Goal: Find specific page/section: Find specific page/section

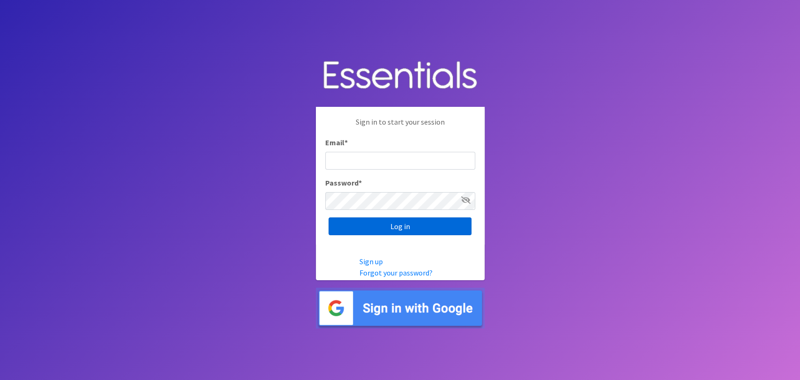
type input "analisacantu@austindiapers.org"
click at [453, 228] on input "Log in" at bounding box center [399, 226] width 143 height 18
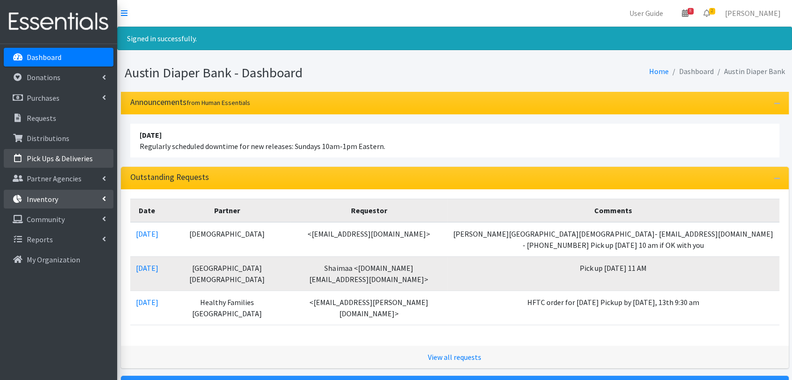
drag, startPoint x: 60, startPoint y: 165, endPoint x: 101, endPoint y: 191, distance: 48.0
click at [60, 165] on link "Pick Ups & Deliveries" at bounding box center [59, 158] width 110 height 19
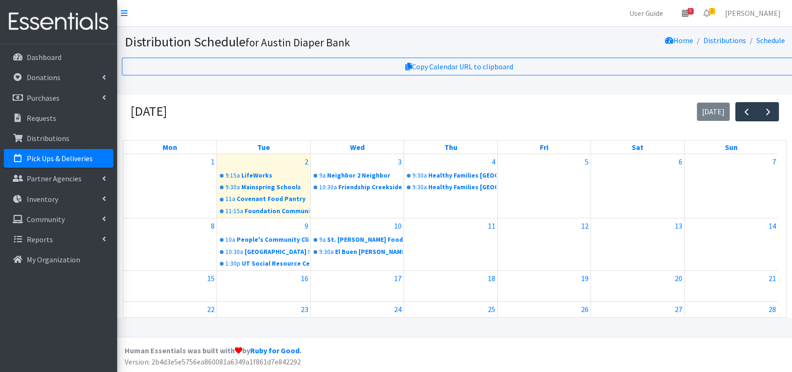
click at [290, 165] on div "2" at bounding box center [263, 161] width 93 height 15
click at [293, 166] on div "2" at bounding box center [263, 161] width 93 height 15
click at [277, 188] on link "9:30a Mainspring Schools" at bounding box center [263, 187] width 91 height 11
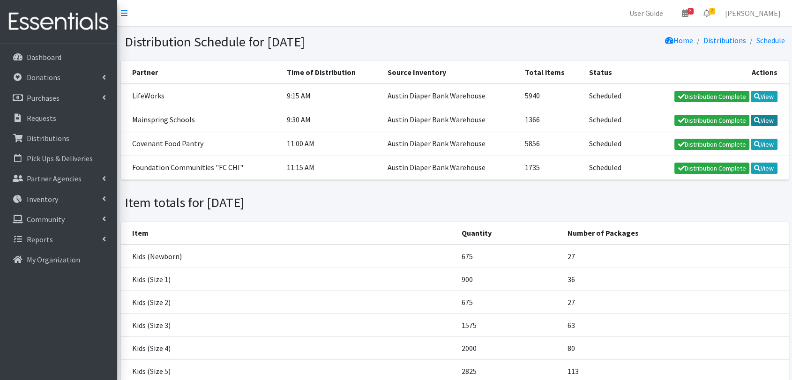
click at [768, 121] on link "View" at bounding box center [763, 120] width 27 height 11
